Goal: Entertainment & Leisure: Consume media (video, audio)

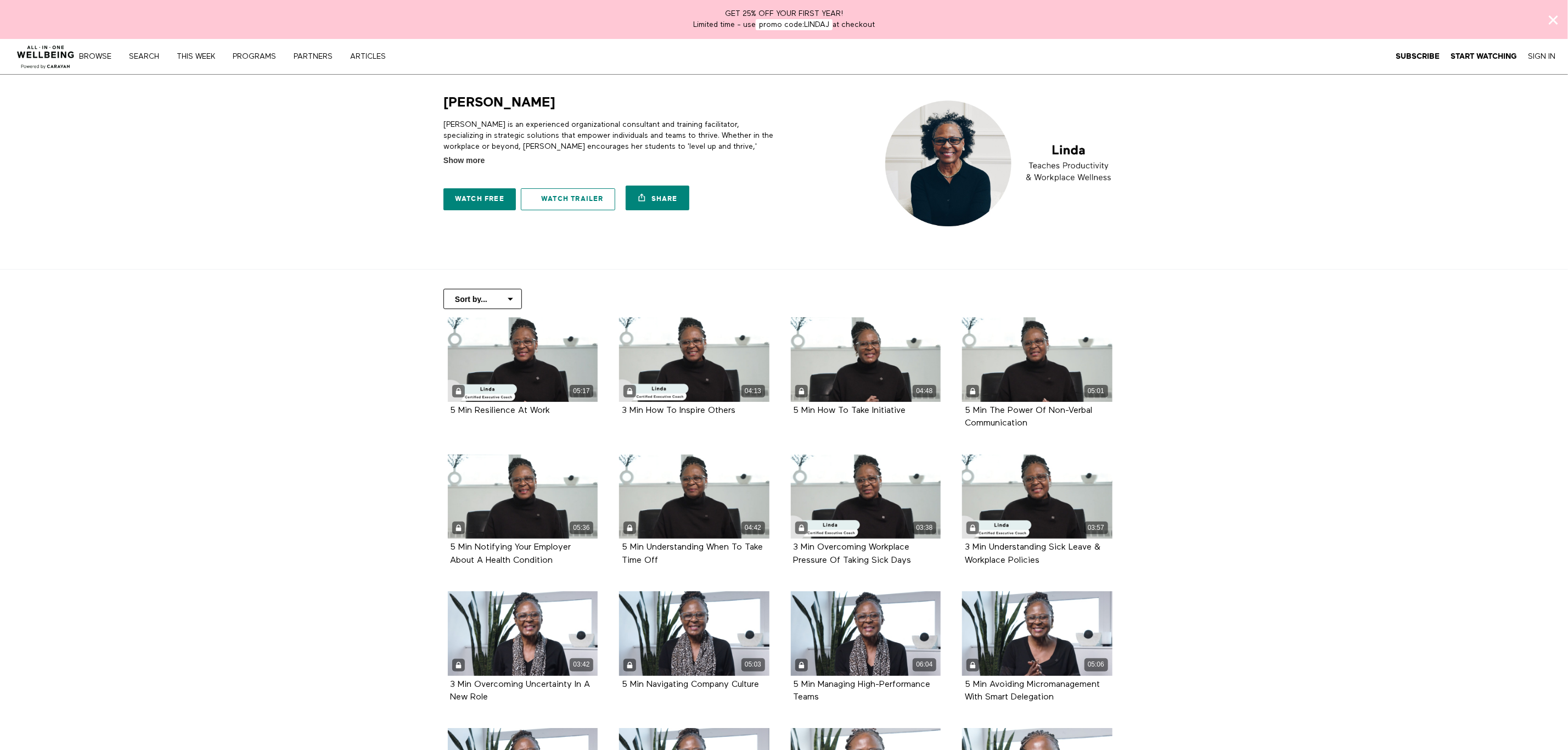
click at [563, 201] on link "Watch Trailer" at bounding box center [568, 199] width 94 height 22
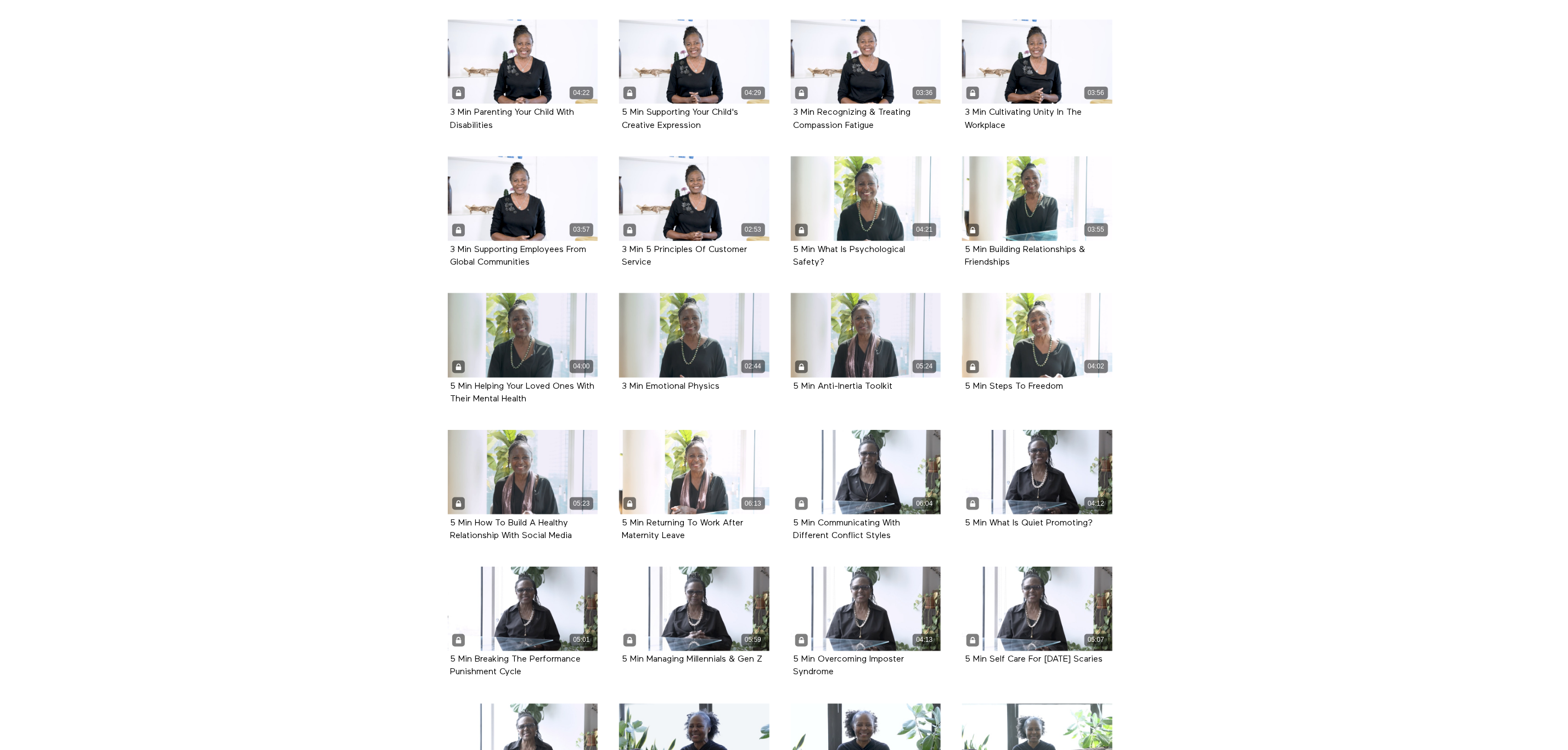
scroll to position [955, 0]
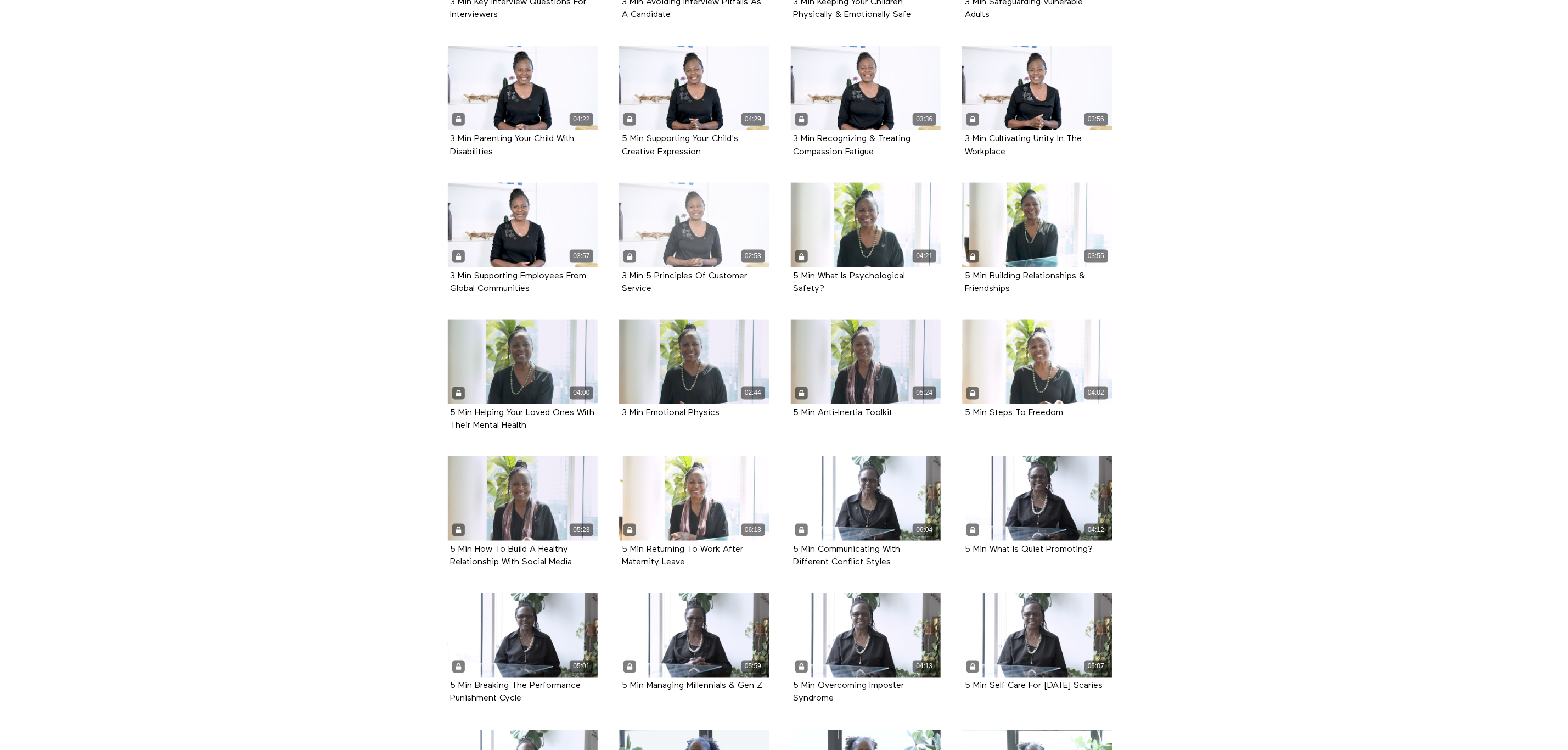
click at [699, 245] on div "02:53" at bounding box center [694, 225] width 150 height 85
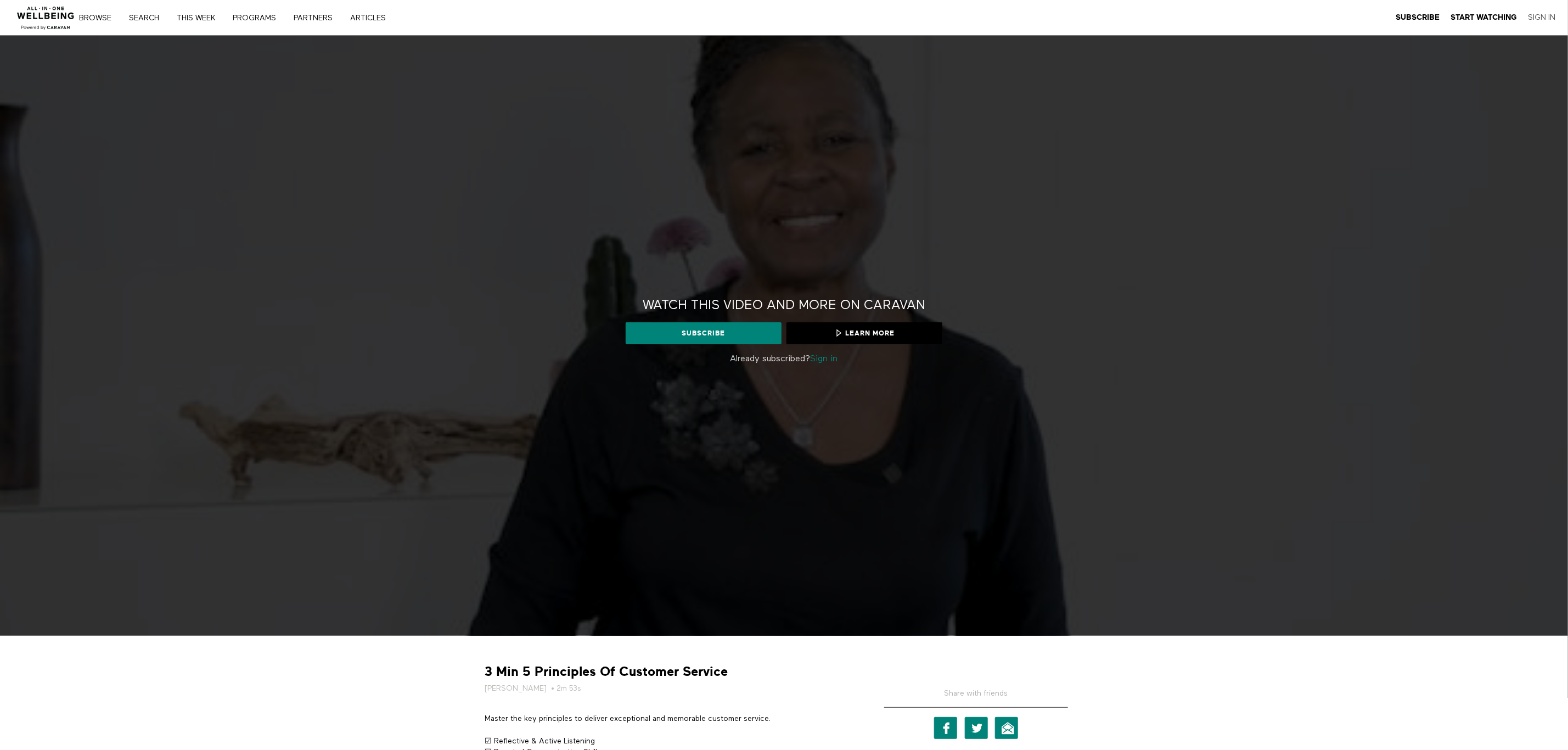
click at [1535, 15] on link "Sign In" at bounding box center [1542, 18] width 27 height 10
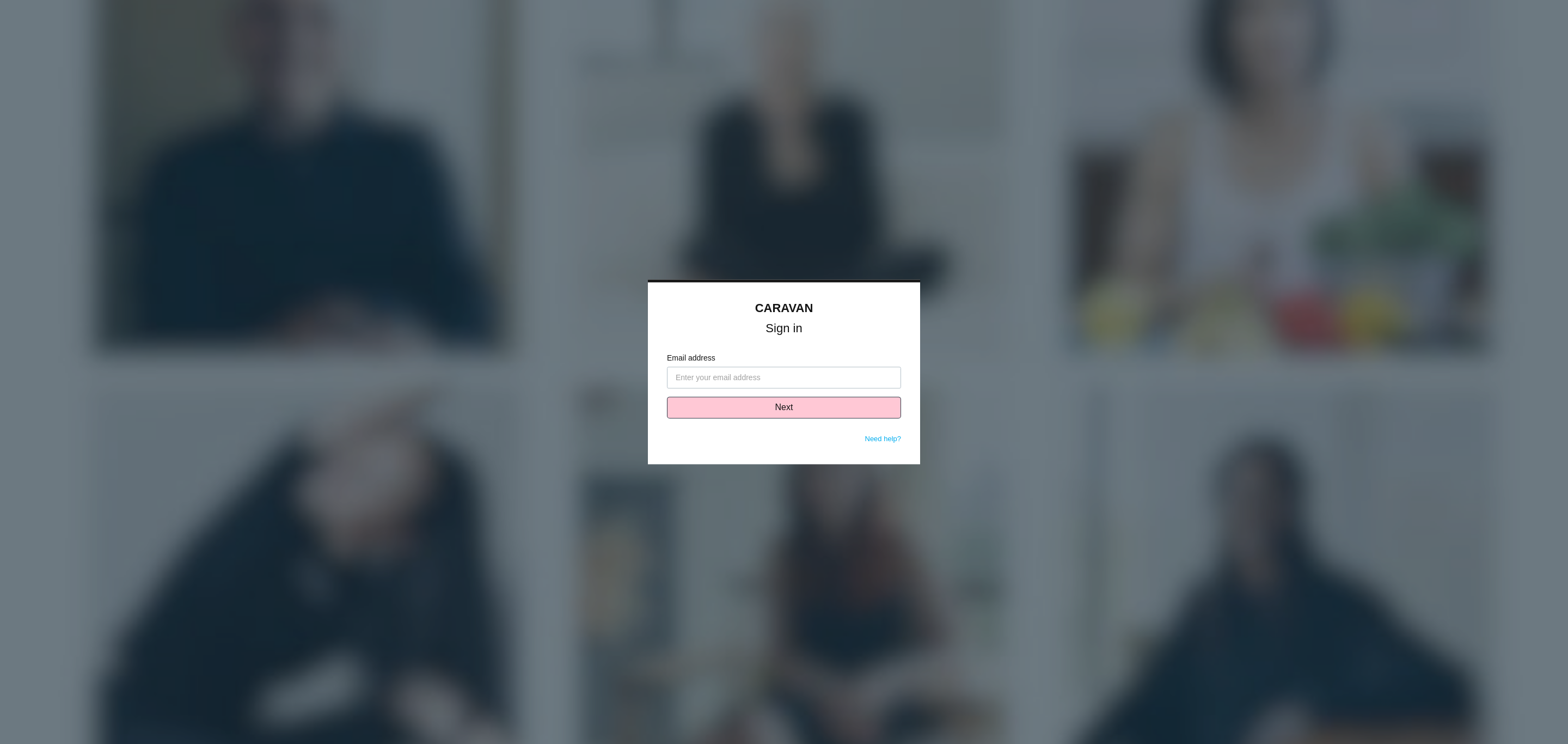
click at [734, 374] on input "Email address" at bounding box center [783, 378] width 234 height 21
type input "[EMAIL_ADDRESS][DOMAIN_NAME]"
click at [755, 406] on button "Next" at bounding box center [783, 408] width 234 height 21
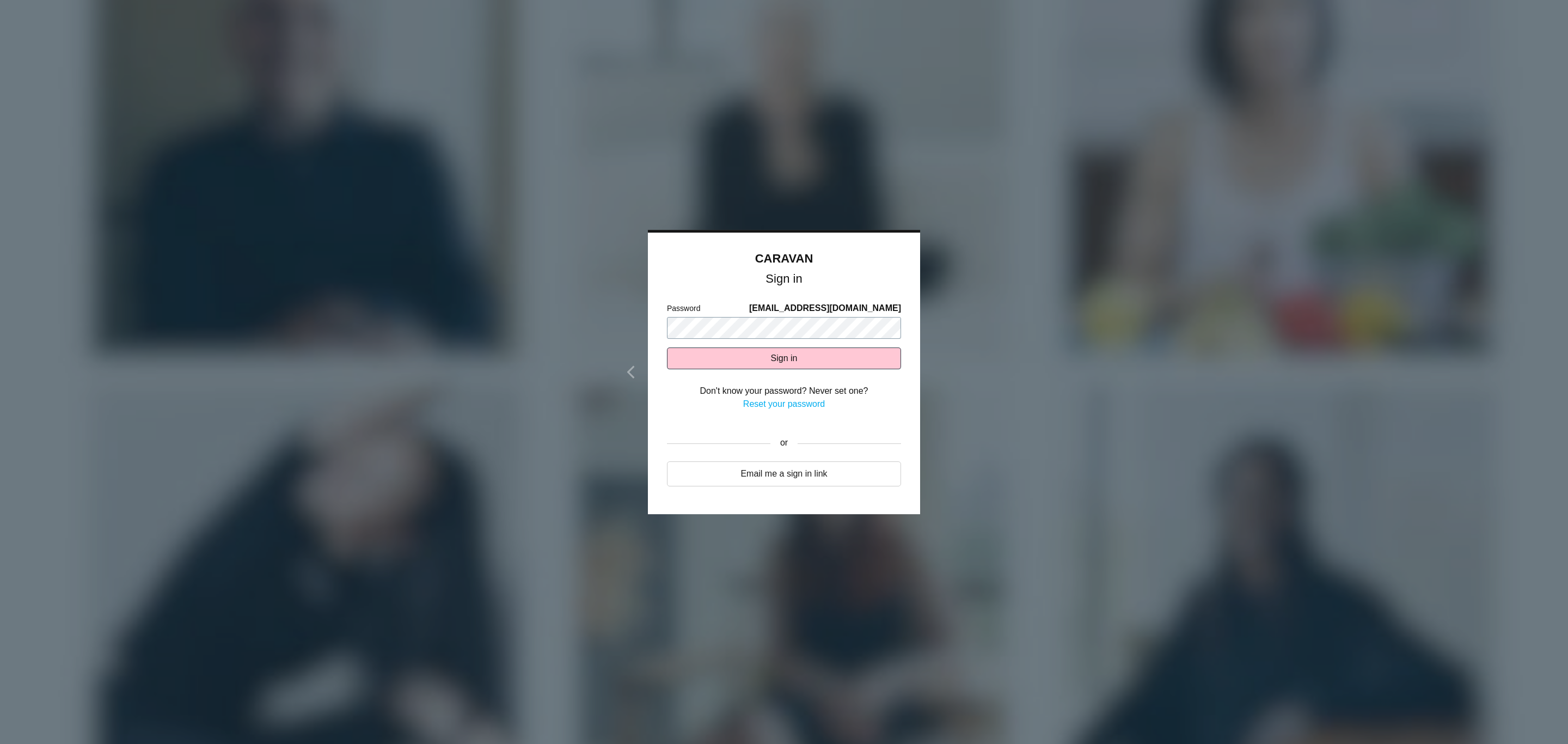
click at [667, 347] on button "Sign in" at bounding box center [783, 358] width 234 height 21
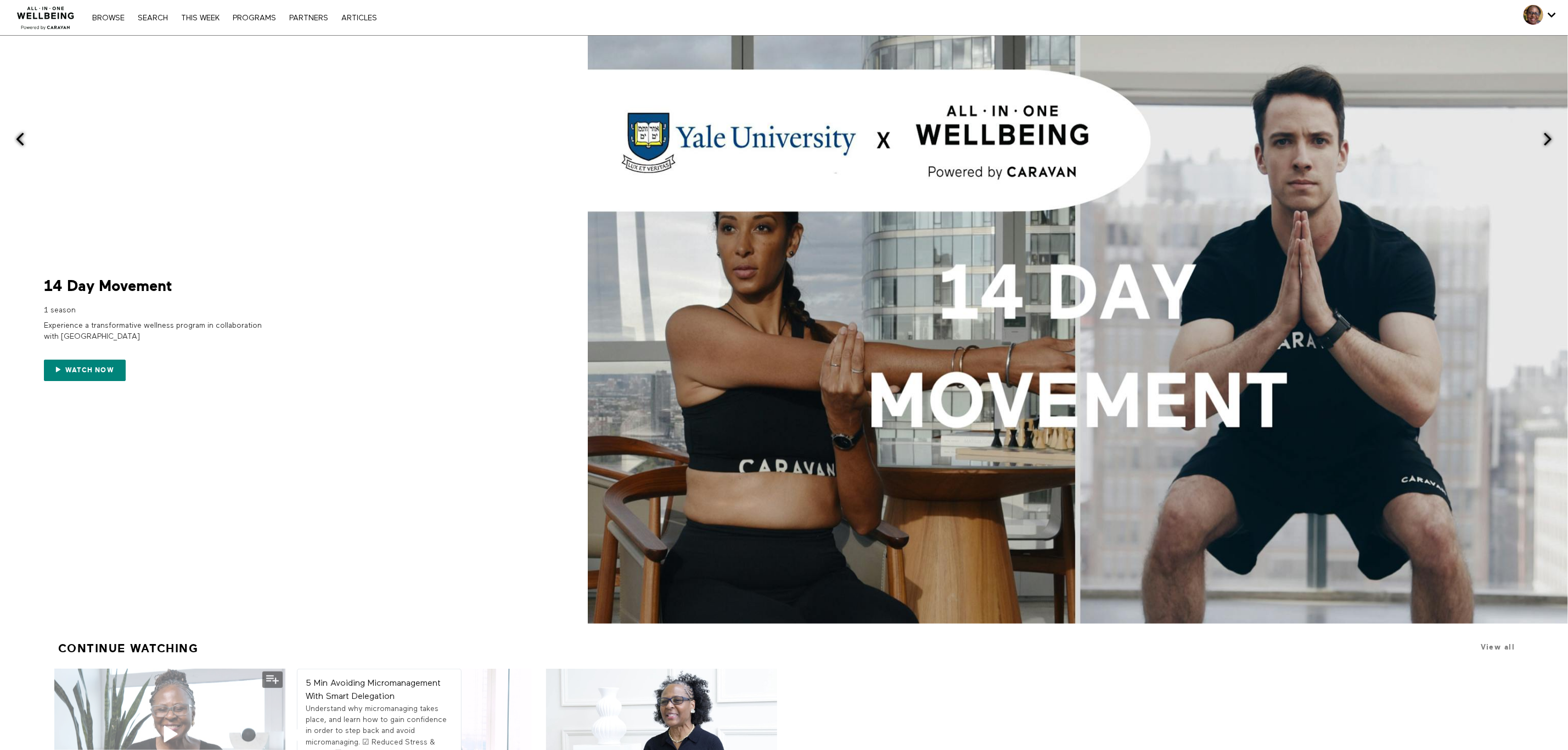
click at [194, 702] on div "05:06" at bounding box center [169, 733] width 231 height 130
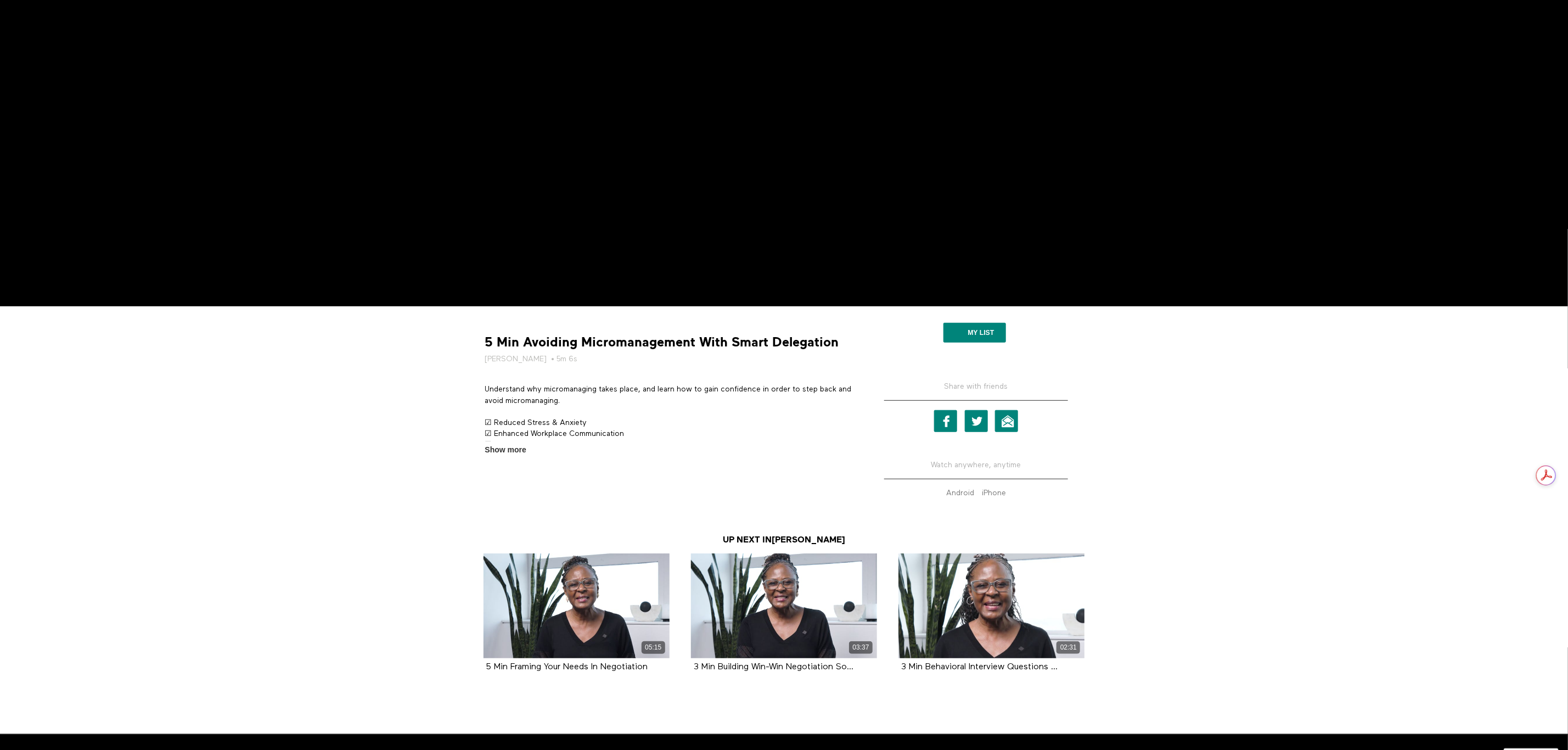
scroll to position [337, 0]
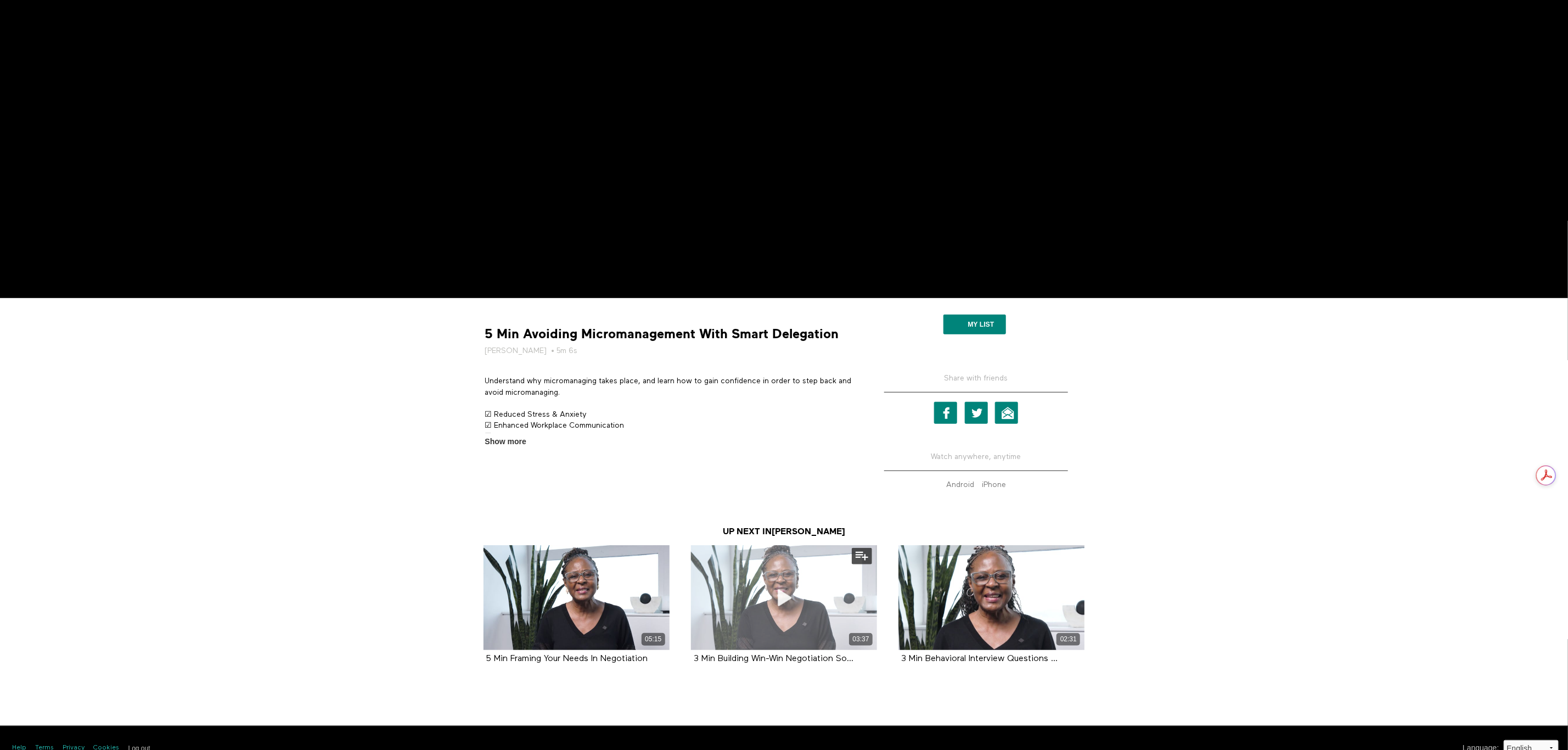
click at [770, 629] on div "03:37" at bounding box center [783, 597] width 186 height 105
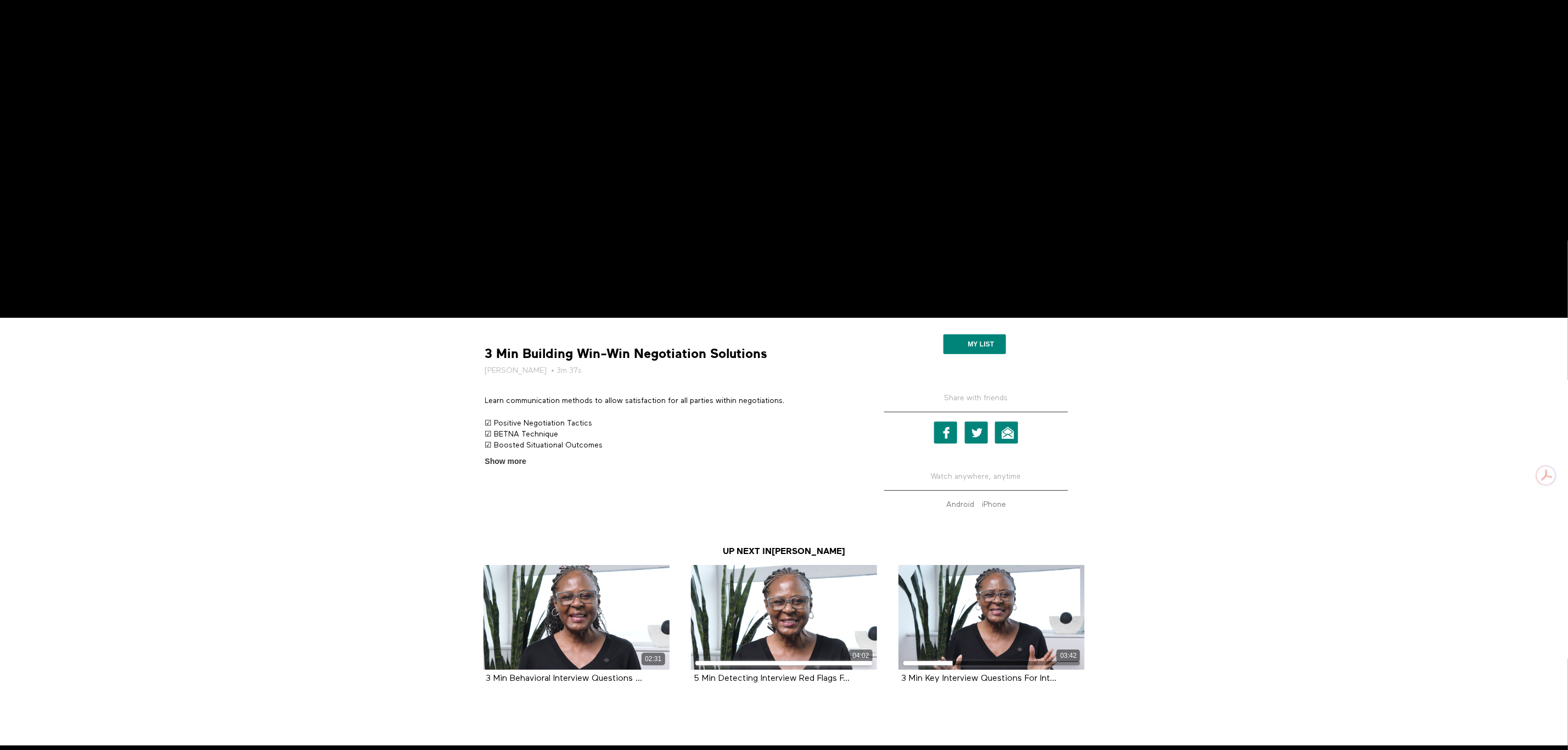
scroll to position [323, 0]
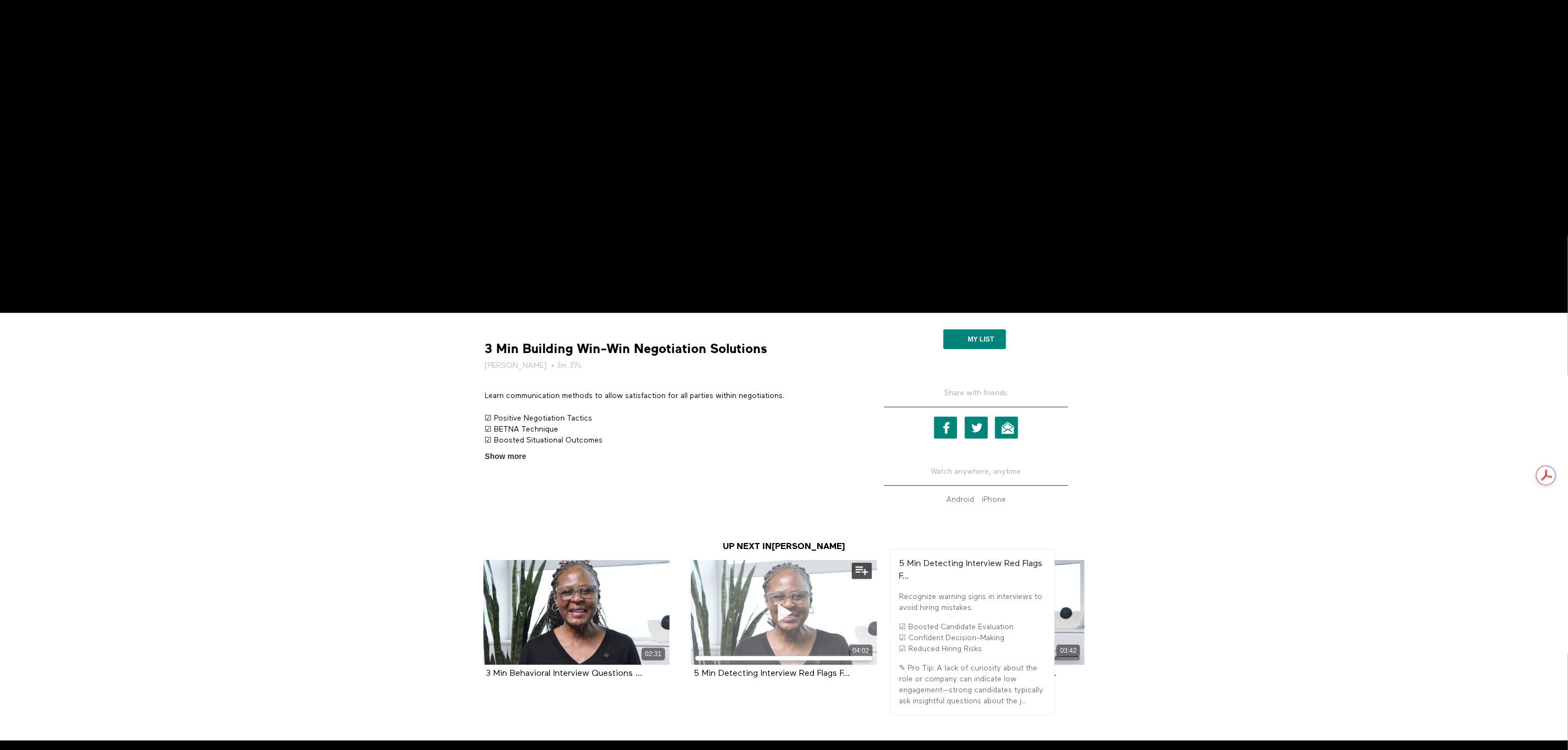
click at [786, 621] on icon at bounding box center [783, 612] width 33 height 19
